Goal: Information Seeking & Learning: Learn about a topic

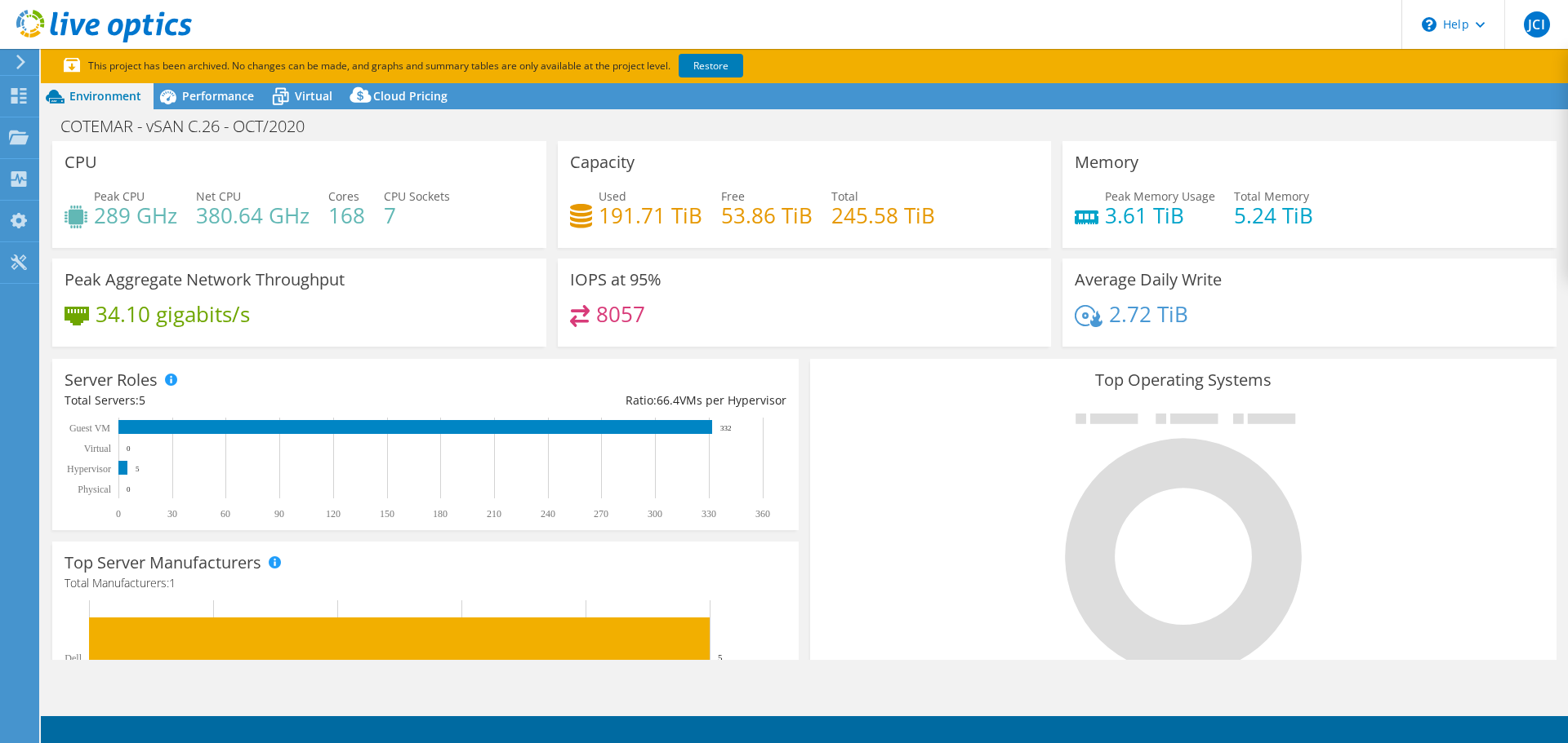
select select "USD"
click at [92, 132] on div "Projects" at bounding box center [77, 138] width 78 height 41
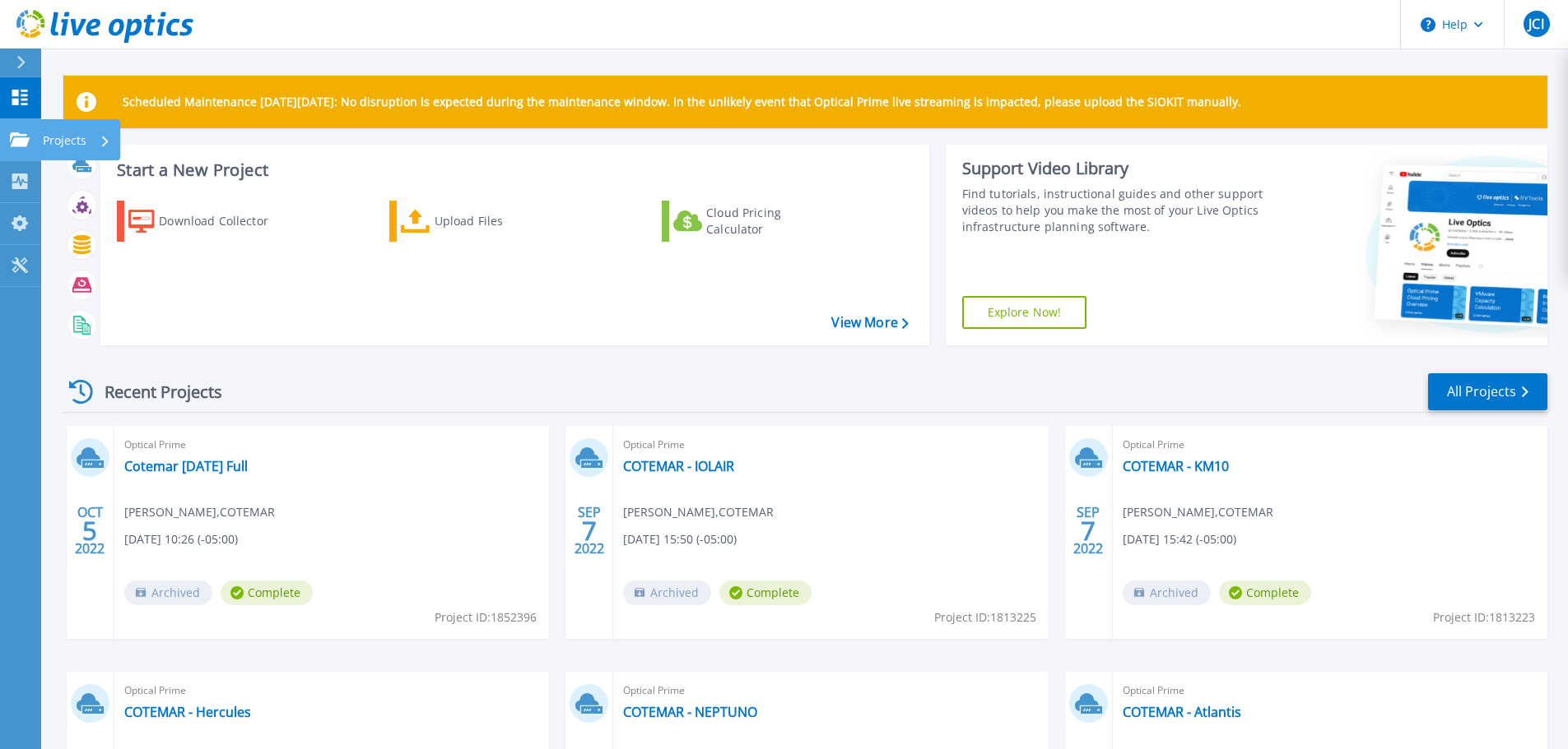
click at [43, 151] on p "Projects" at bounding box center [64, 141] width 43 height 42
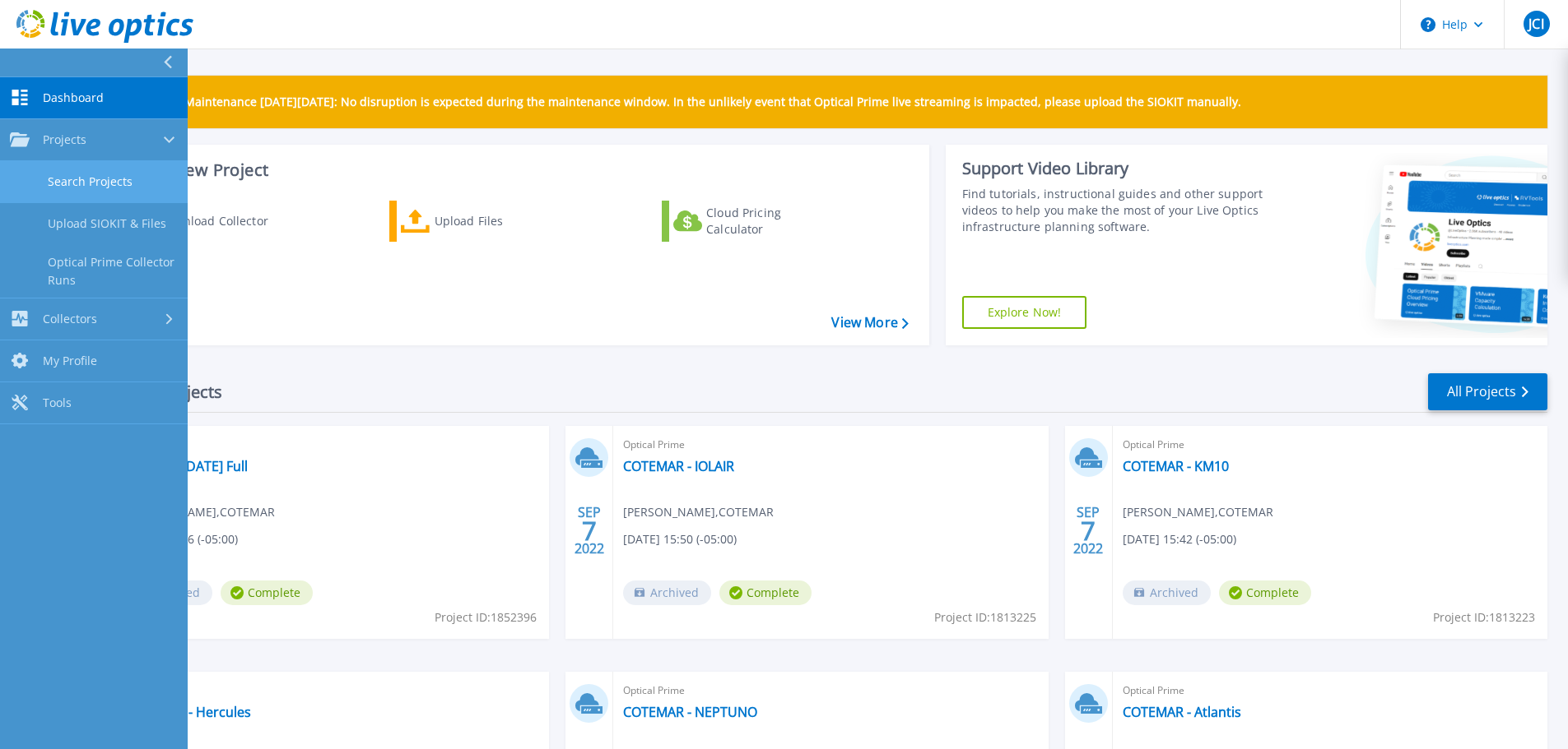
click at [129, 186] on link "Search Projects" at bounding box center [94, 182] width 188 height 42
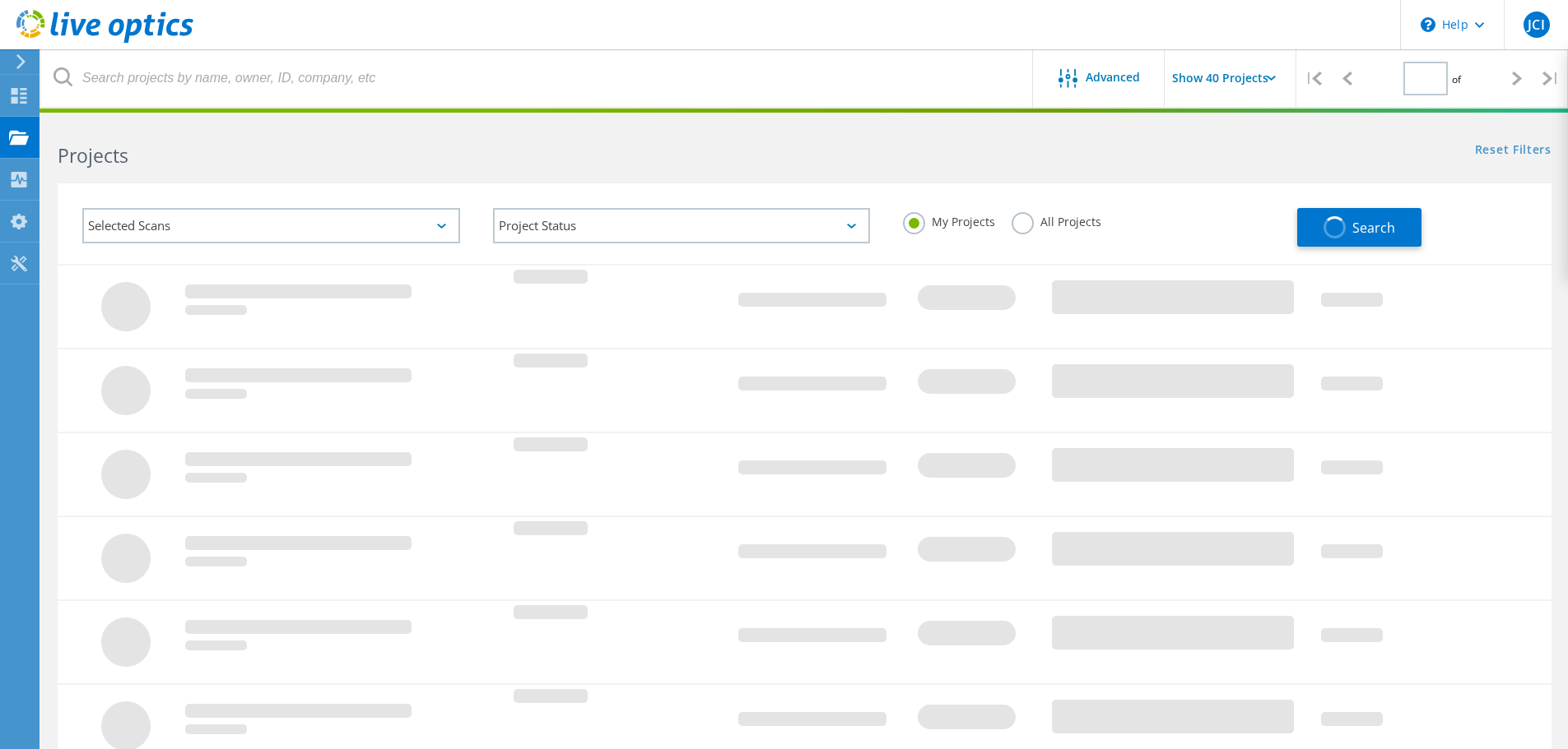
type input "1"
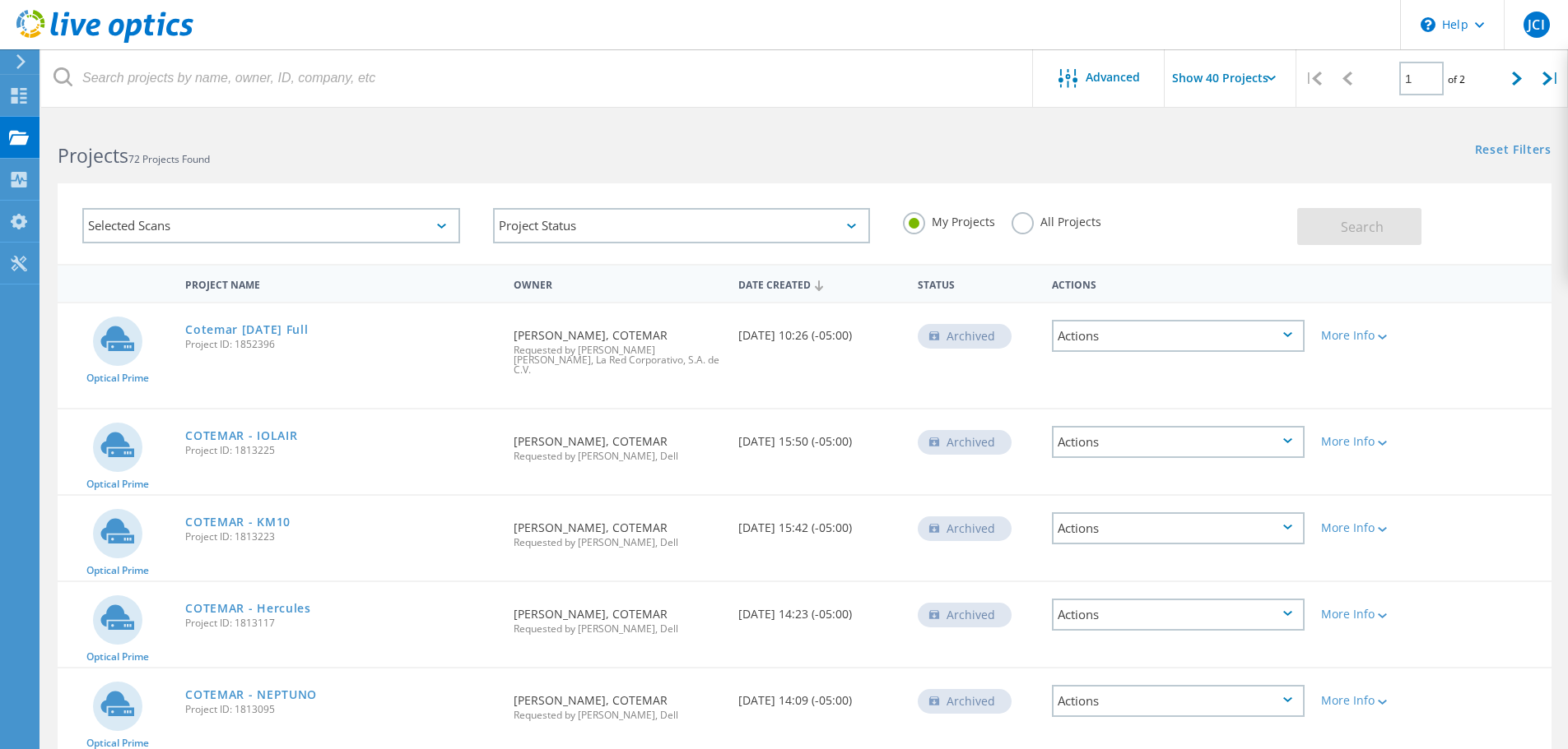
click at [1266, 81] on input "Show 40 Projects" at bounding box center [1247, 78] width 165 height 58
click at [1254, 200] on div "Show 40 Projects" at bounding box center [1246, 202] width 163 height 27
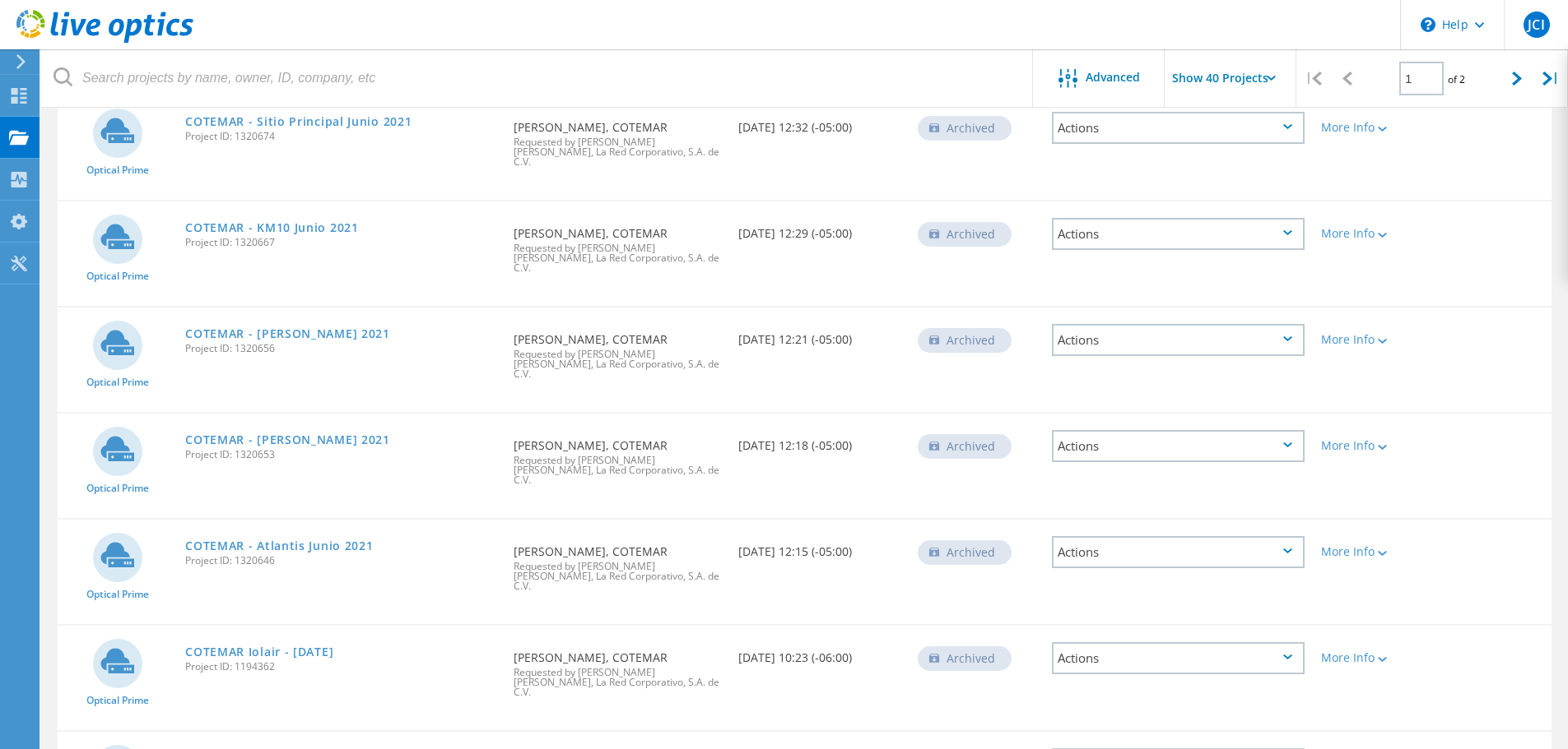
scroll to position [3044, 0]
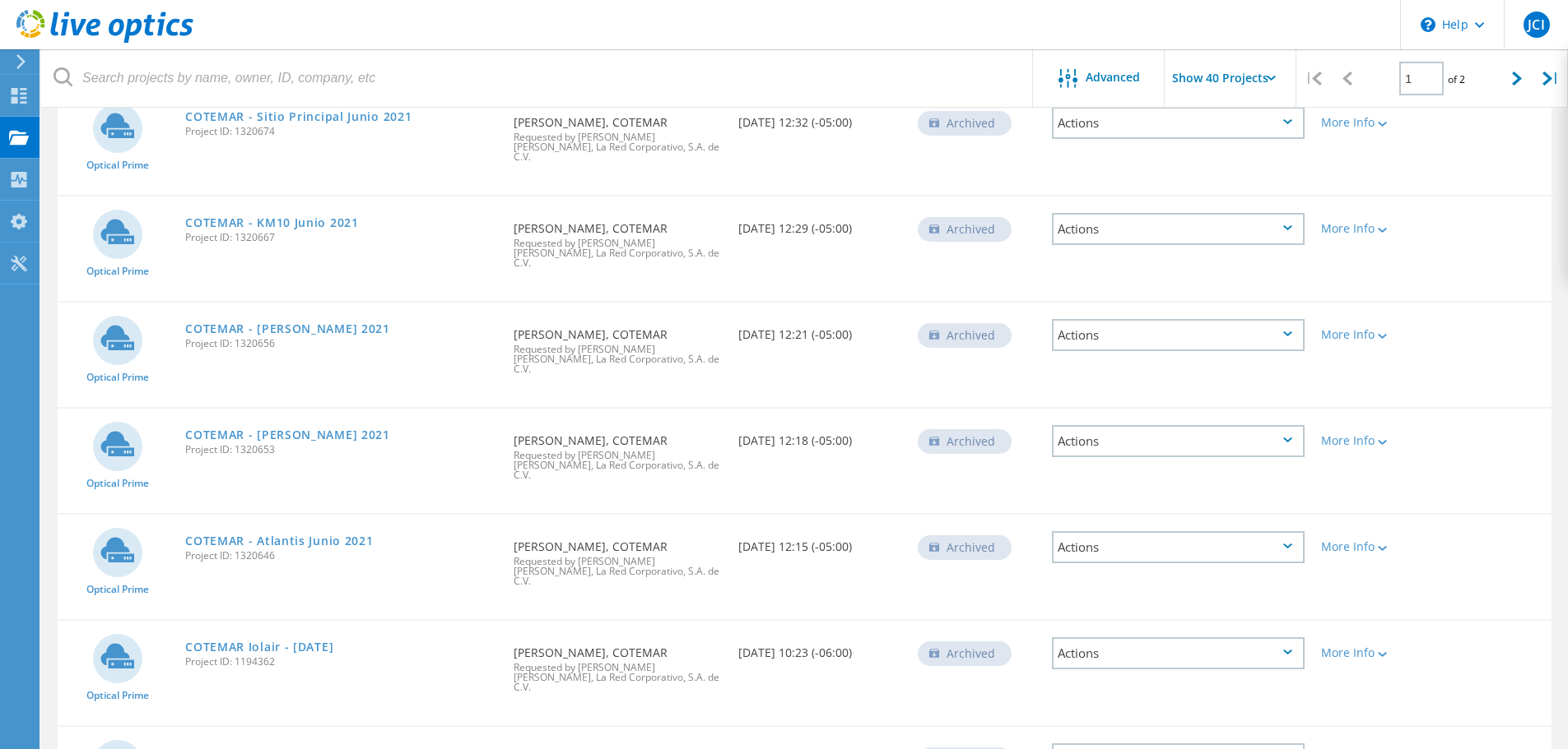
click at [304, 748] on link "COTEMAR Neptuno - OCT 2020" at bounding box center [270, 754] width 171 height 12
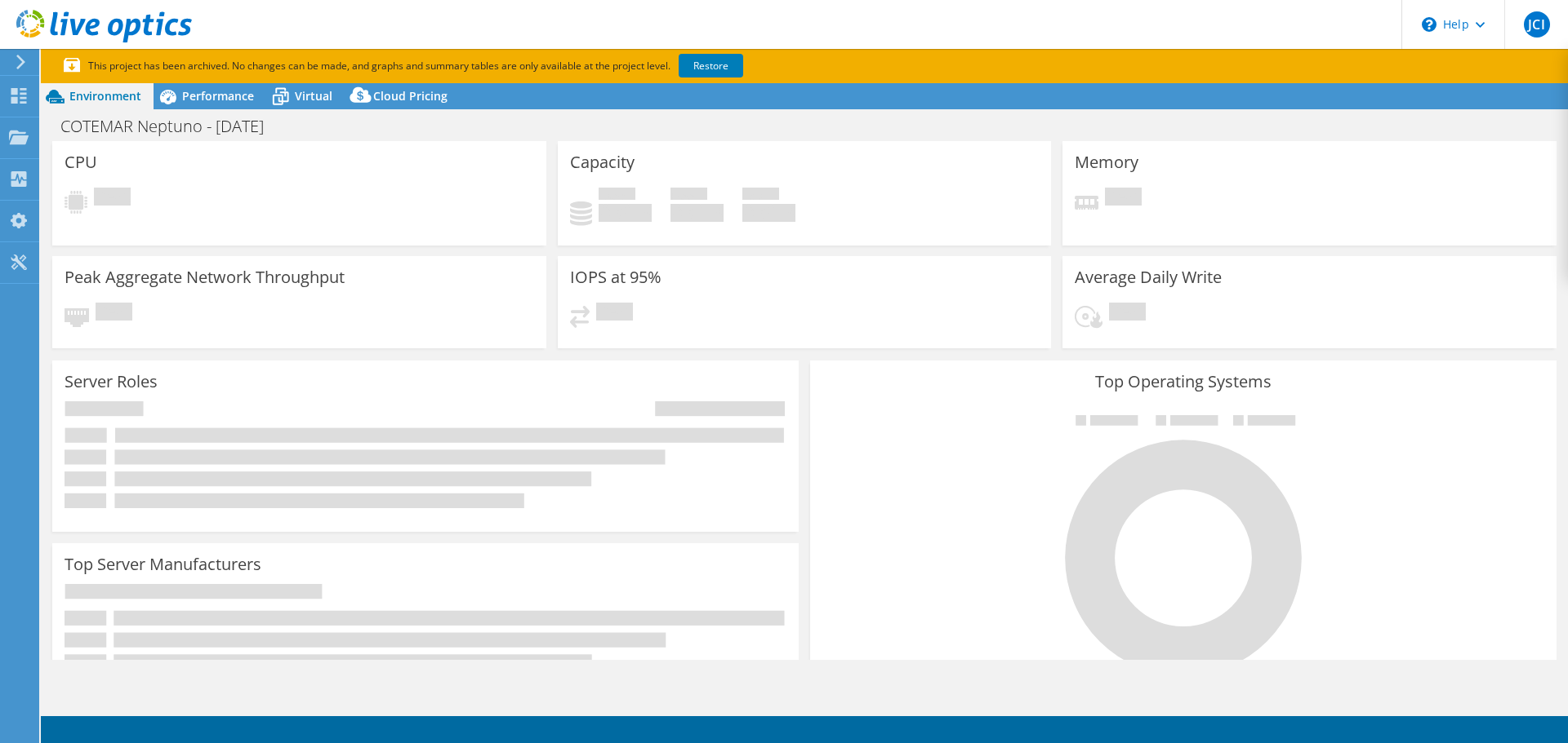
select select "USEast"
select select "USD"
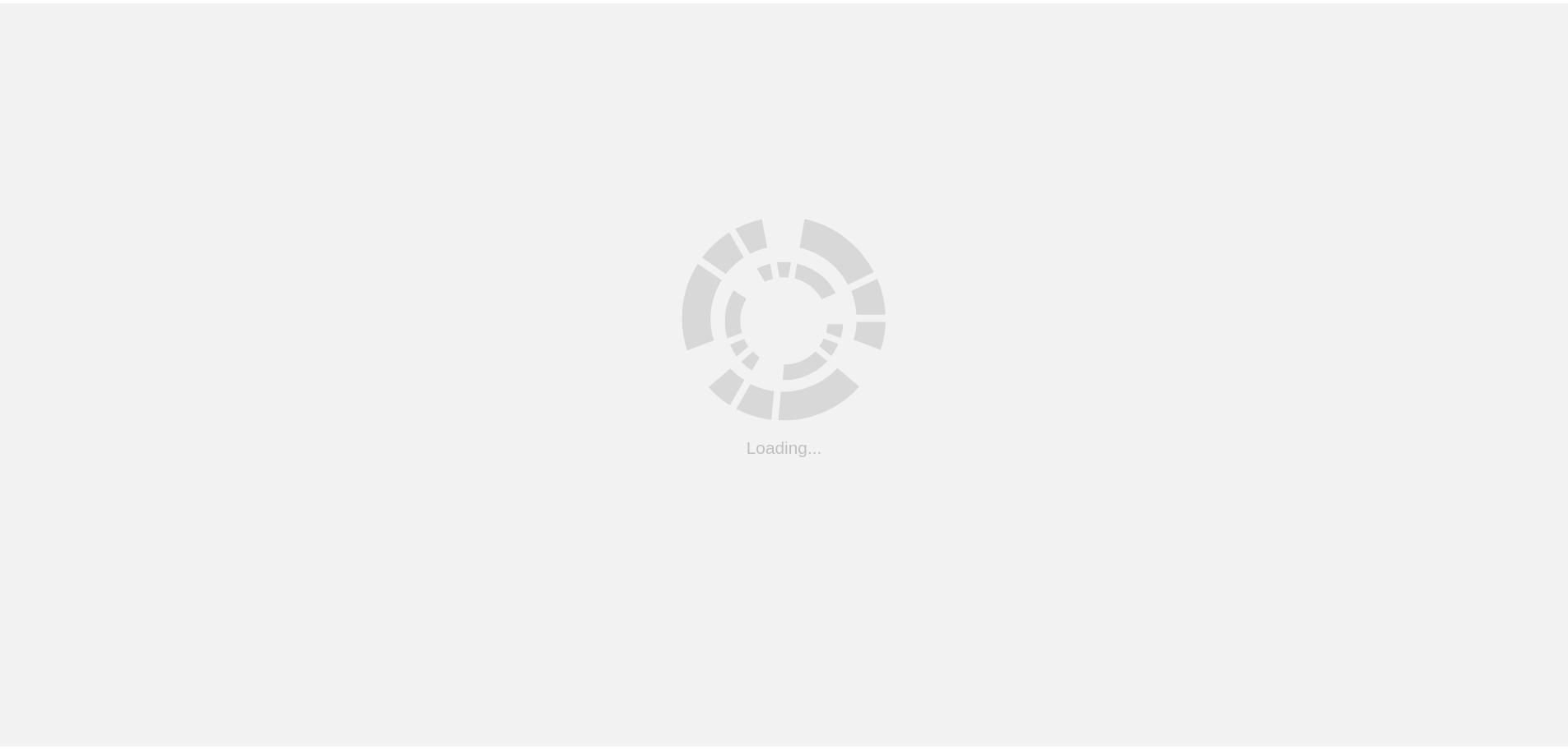
scroll to position [45, 0]
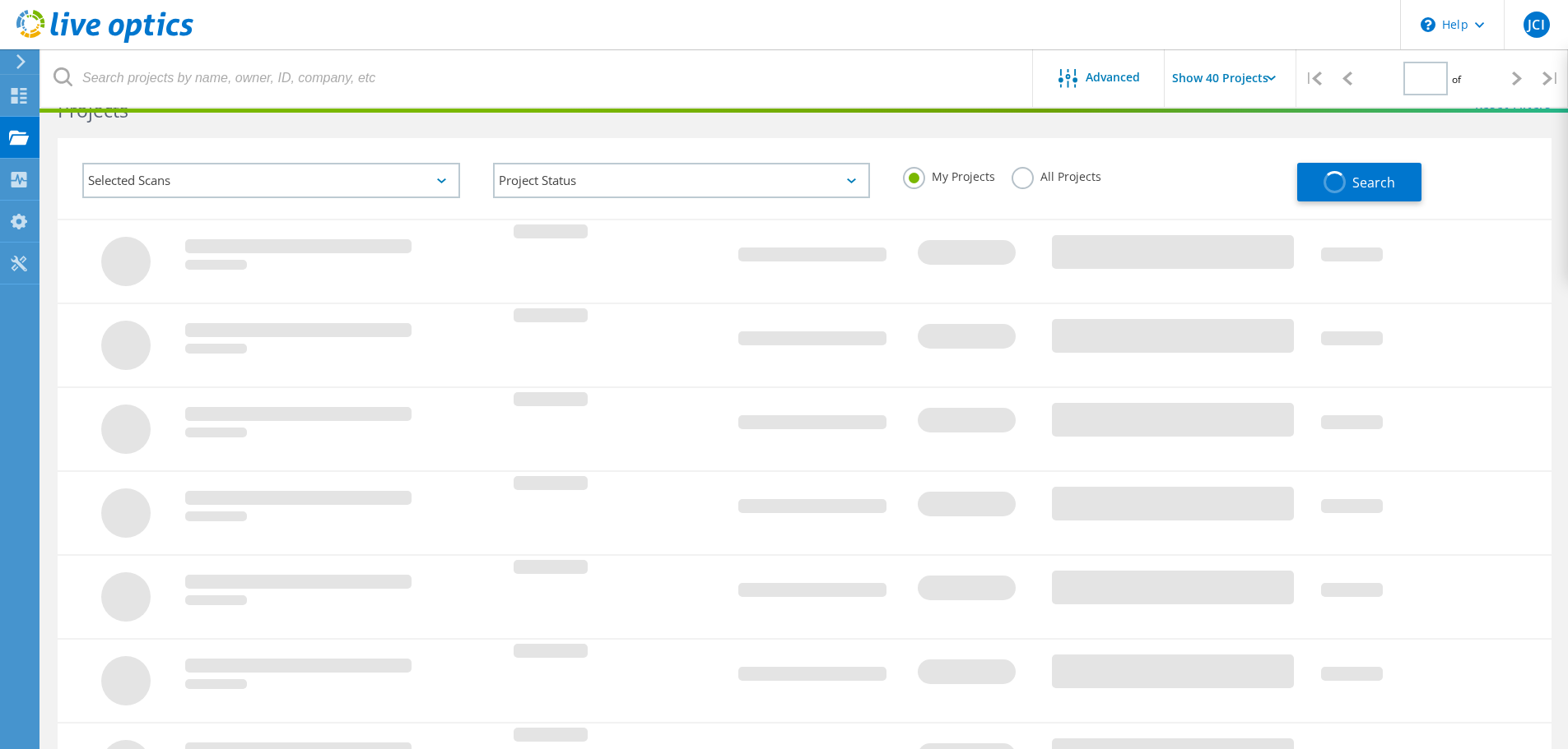
type input "1"
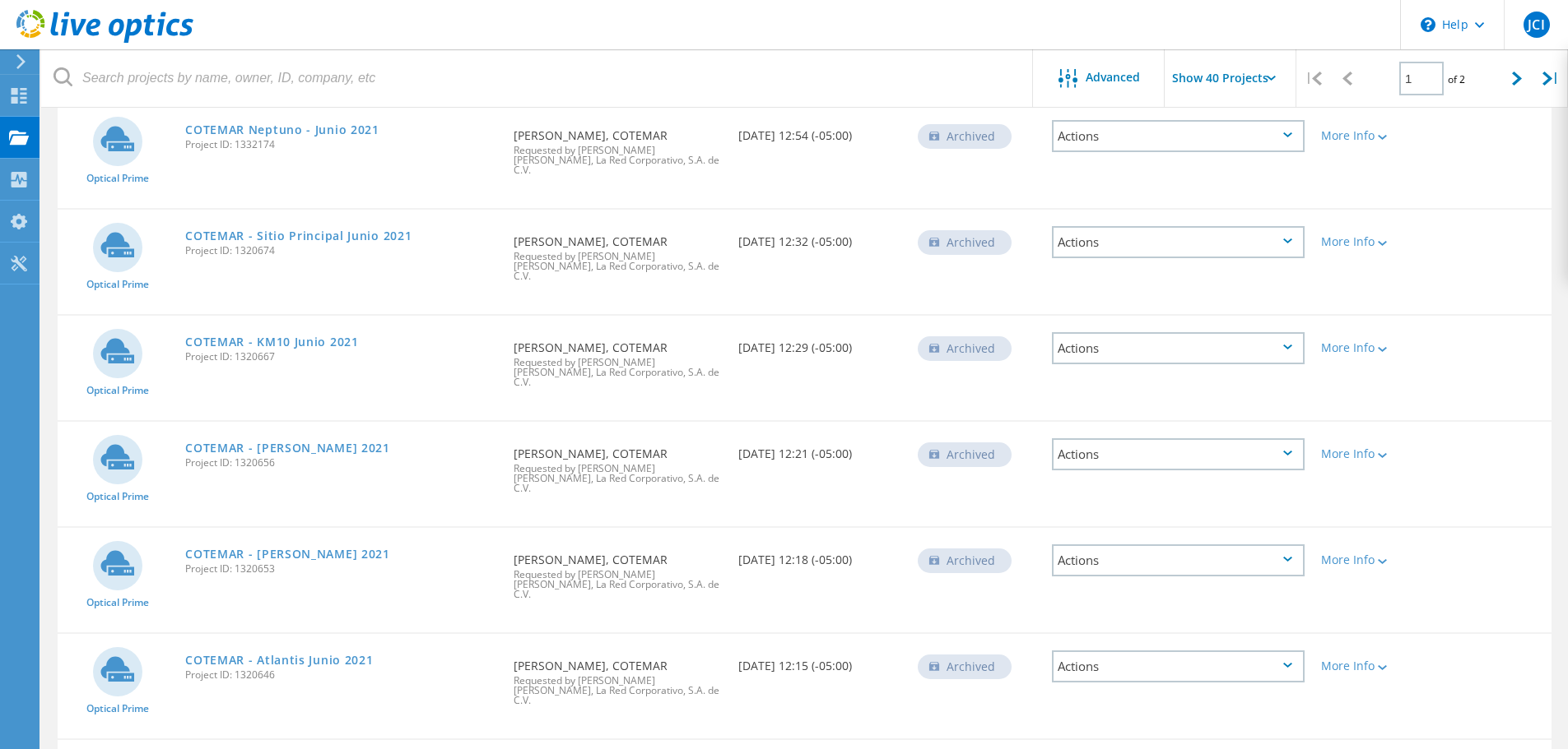
scroll to position [3171, 0]
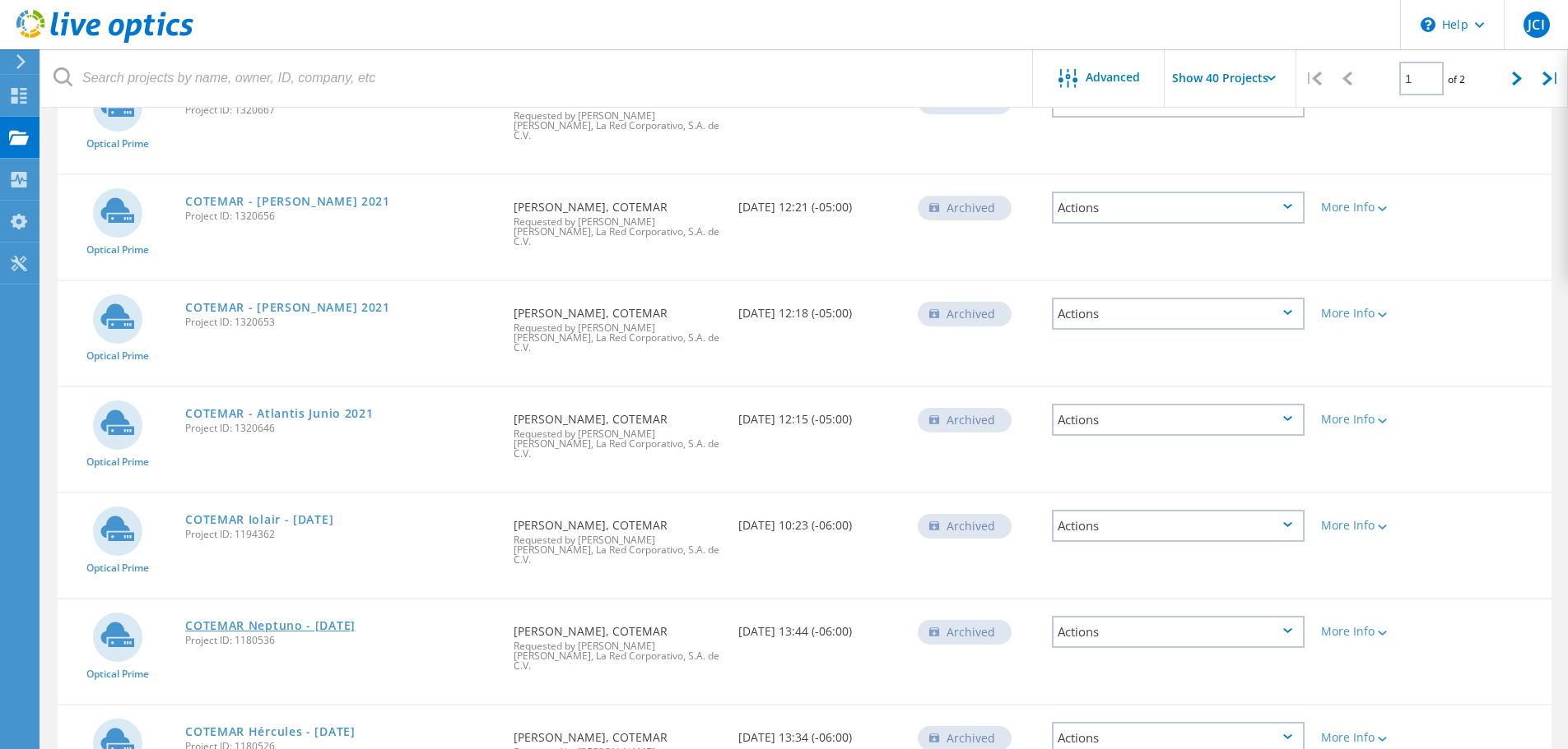
click at [304, 620] on link "COTEMAR Neptuno - OCT 2020" at bounding box center [270, 626] width 171 height 12
click at [325, 514] on link "COTEMAR Iolair - OCT 2020" at bounding box center [259, 520] width 149 height 12
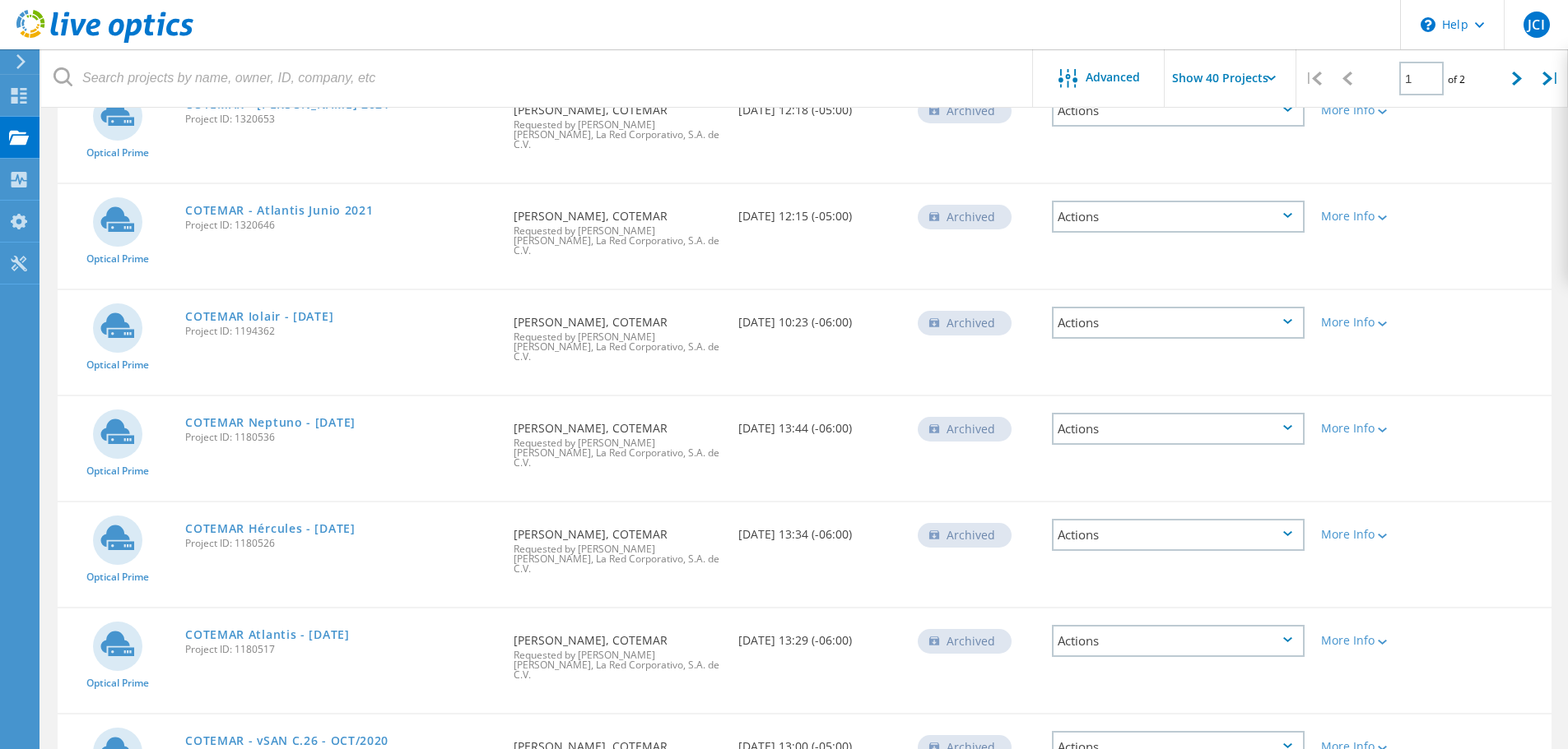
scroll to position [3389, 0]
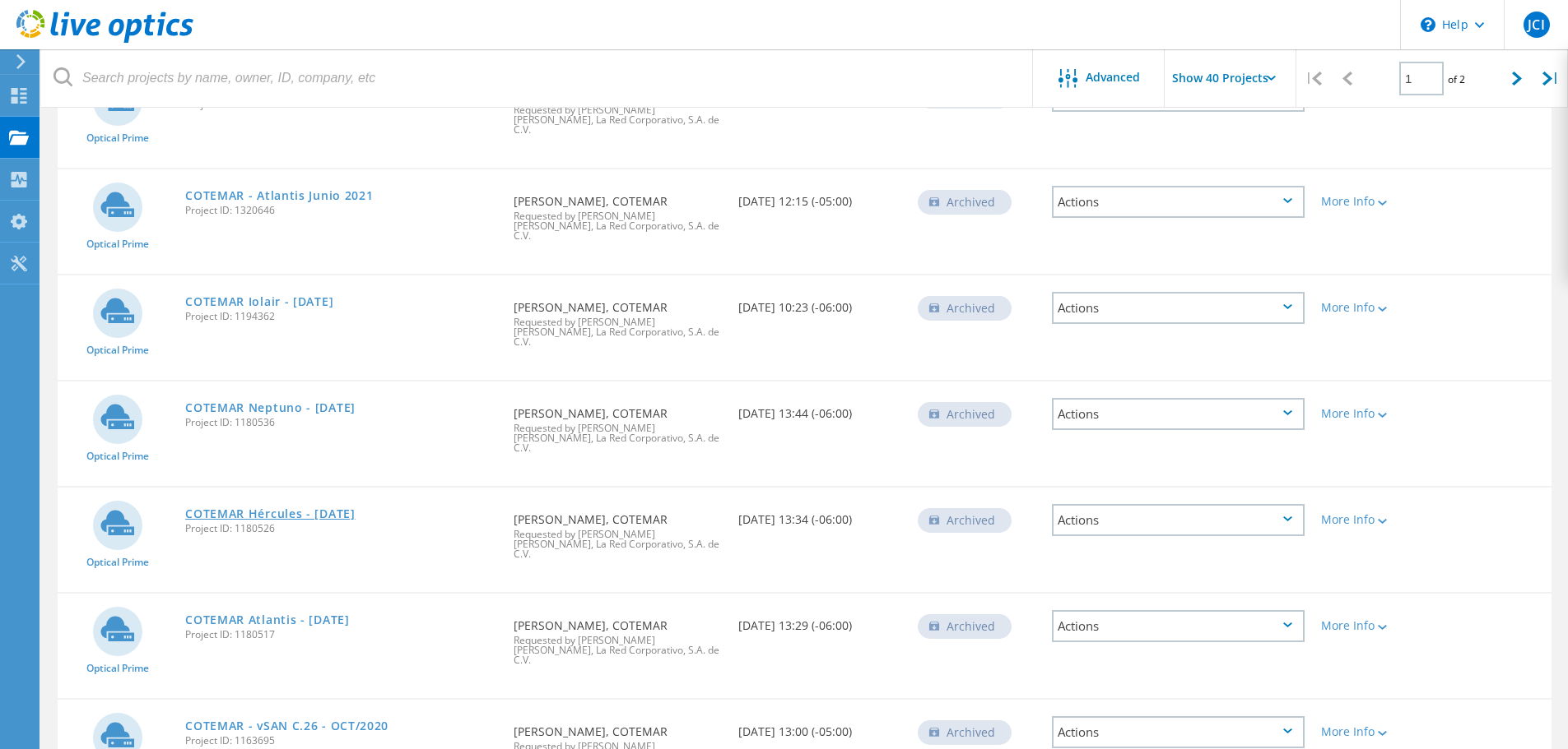
click at [348, 508] on link "COTEMAR Hércules - [DATE]" at bounding box center [270, 514] width 171 height 12
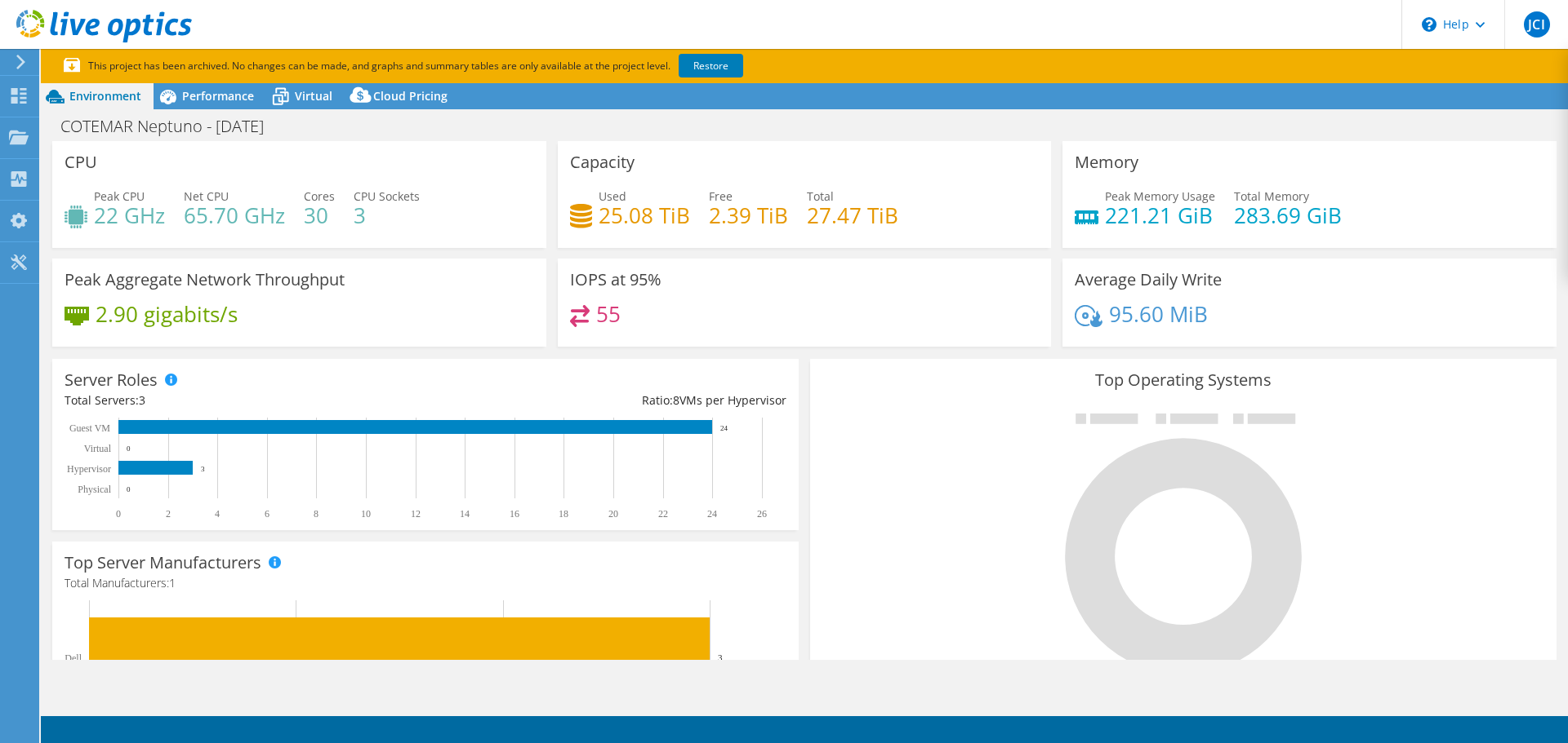
select select "USEast"
select select "USD"
select select "USEast"
select select "USD"
select select "USEast"
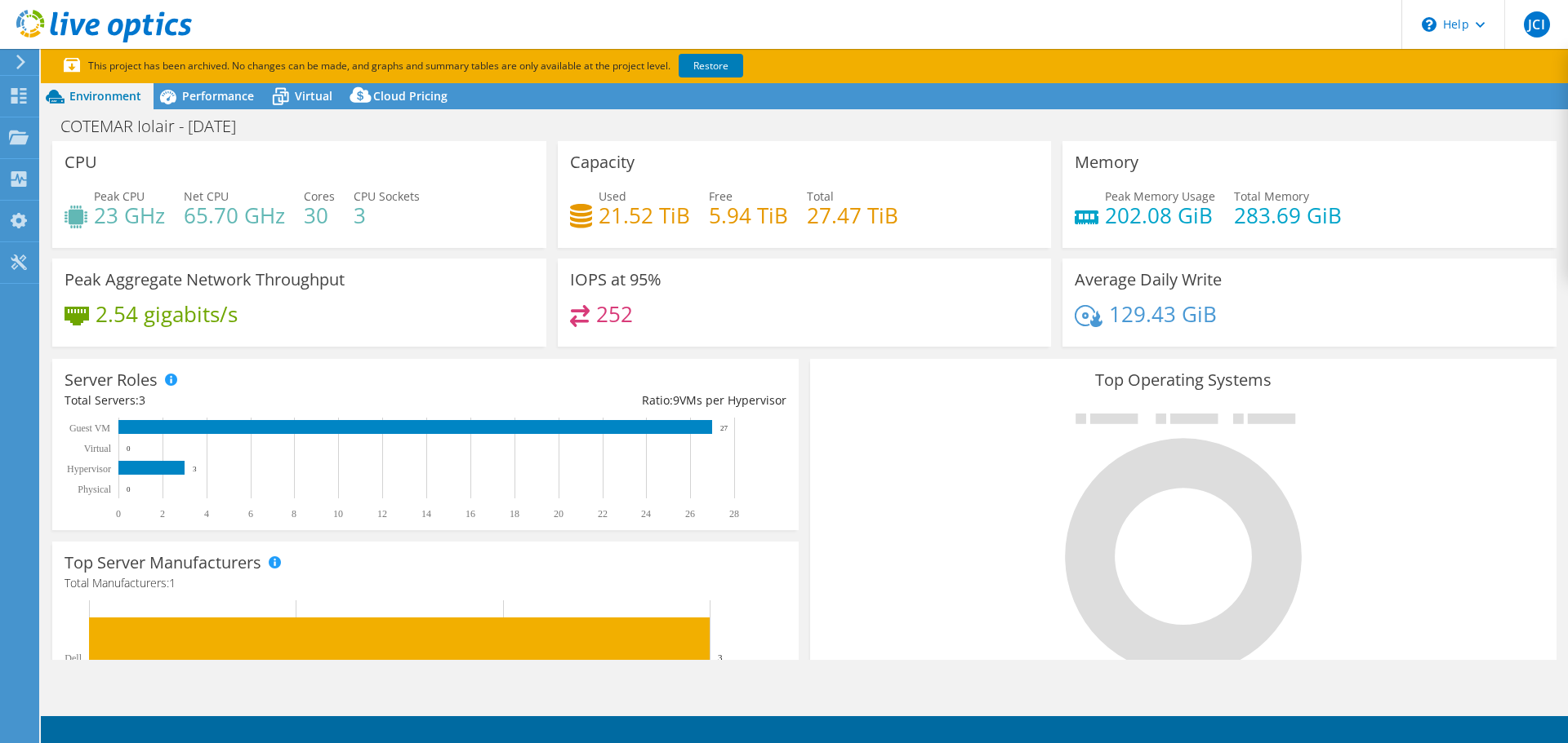
select select "USD"
select select "USEast"
select select "USD"
